Goal: Entertainment & Leisure: Consume media (video, audio)

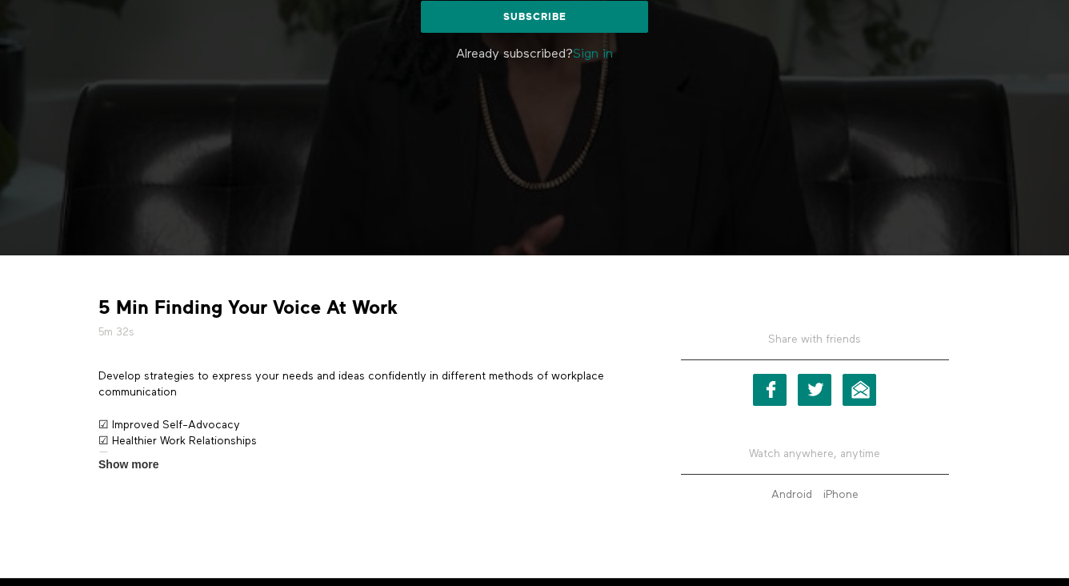
scroll to position [322, 0]
